Goal: Task Accomplishment & Management: Manage account settings

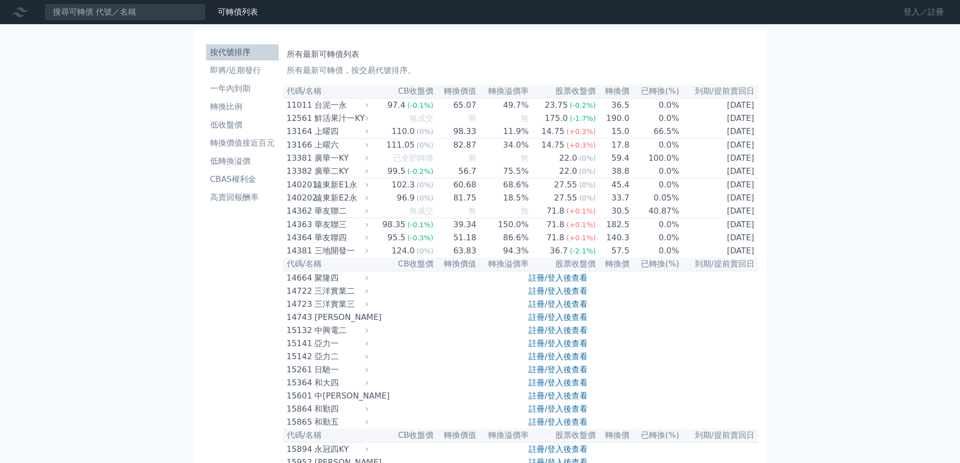
click at [914, 11] on link "登入／註冊" at bounding box center [923, 12] width 56 height 16
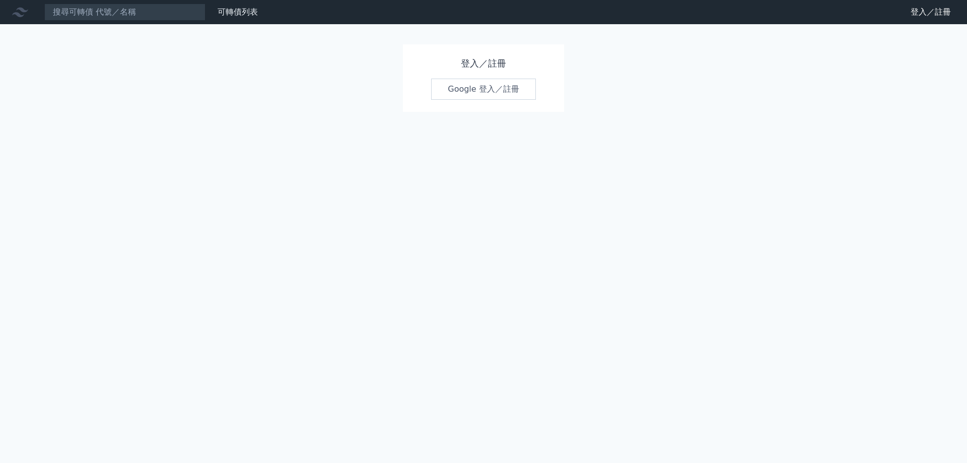
click at [515, 91] on link "Google 登入／註冊" at bounding box center [483, 89] width 105 height 21
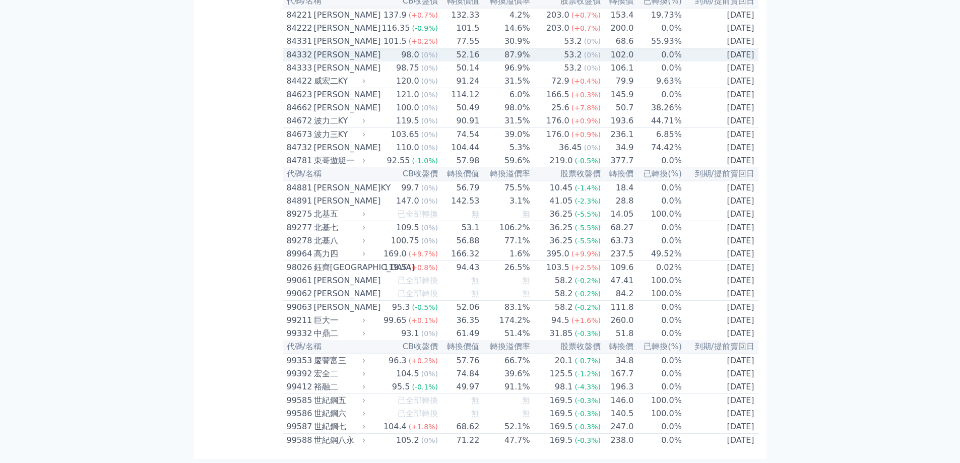
scroll to position [5788, 0]
